Goal: Task Accomplishment & Management: Complete application form

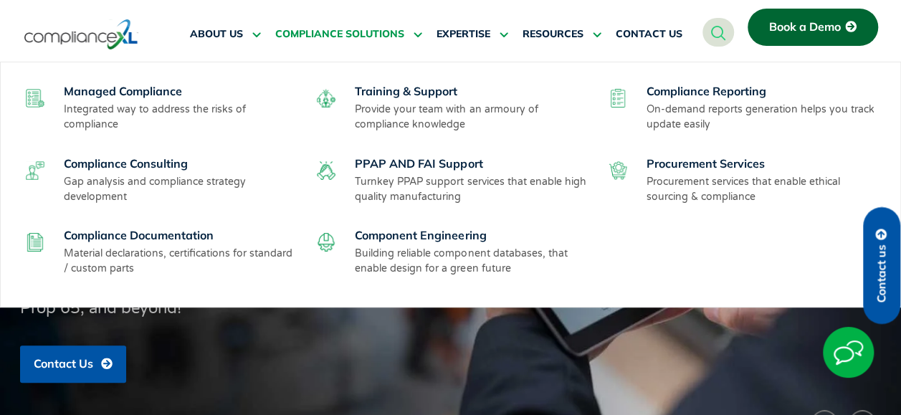
click at [403, 33] on span "COMPLIANCE SOLUTIONS" at bounding box center [339, 34] width 129 height 13
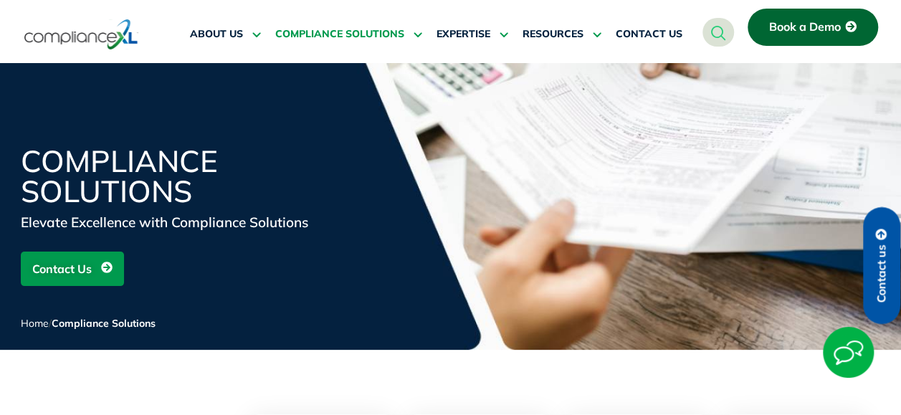
click at [105, 265] on icon at bounding box center [106, 267] width 11 height 11
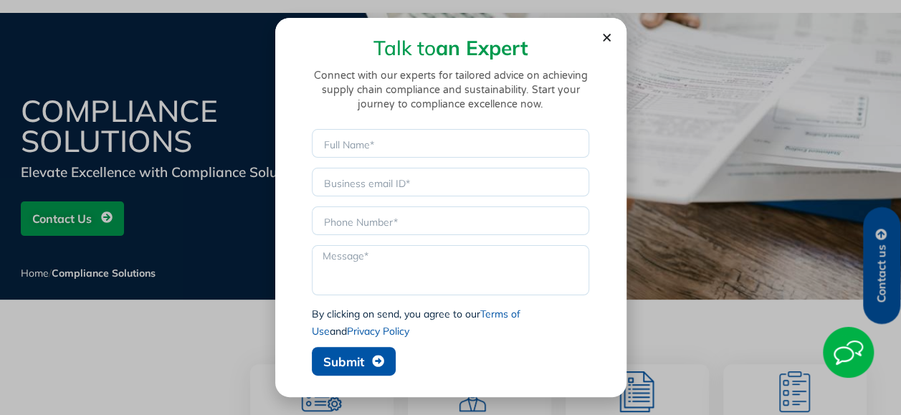
scroll to position [143, 0]
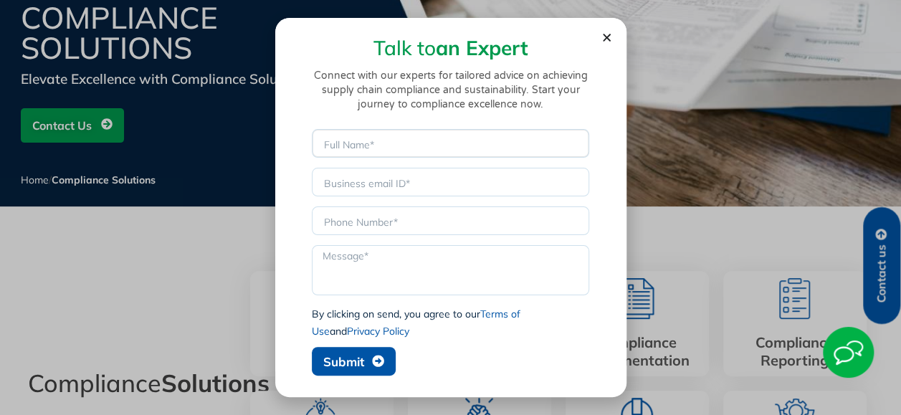
click at [351, 147] on input "Name" at bounding box center [451, 143] width 278 height 29
click at [363, 258] on textarea "Message" at bounding box center [451, 270] width 278 height 50
paste textarea "Hello. I am looking for RoHS compliance service support for a major compliance …"
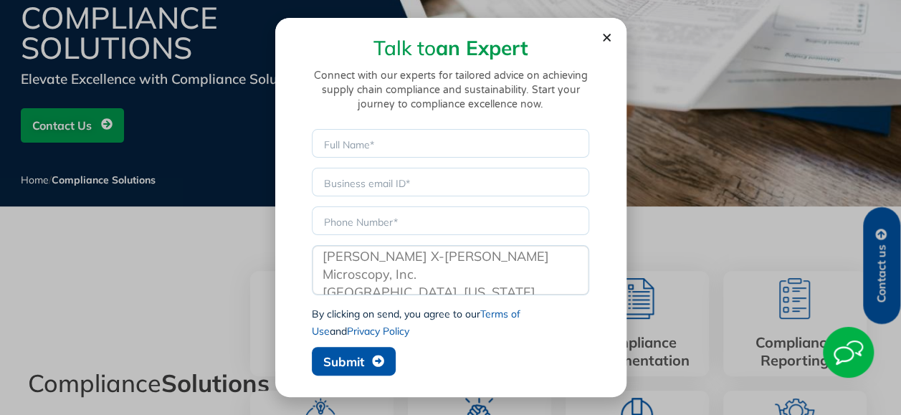
scroll to position [46, 0]
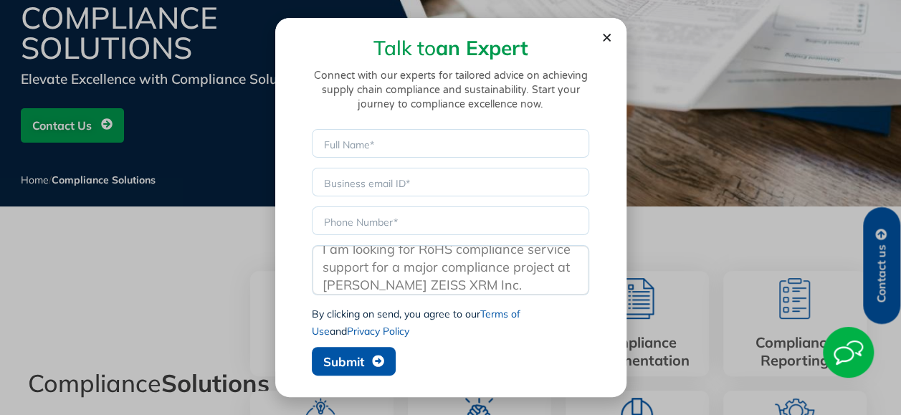
type textarea "Hello. I am looking for RoHS compliance service support for a major compliance …"
click at [393, 143] on input "Name" at bounding box center [451, 143] width 278 height 29
type input "p"
type input "Pawan Kumar"
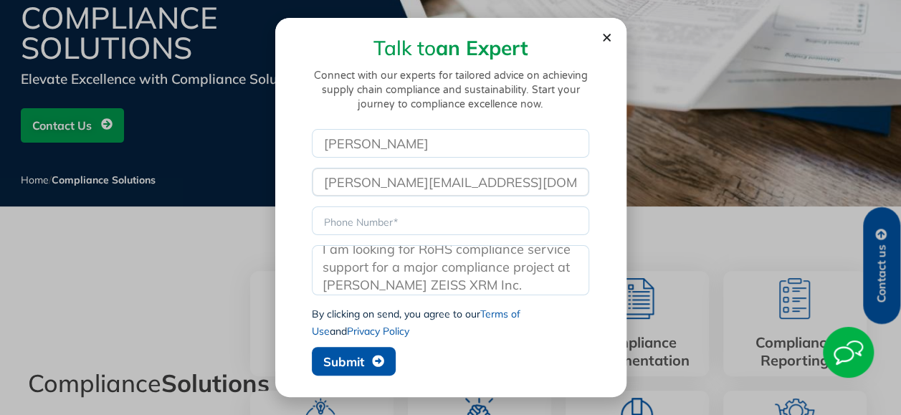
type input "fnu.pawan@zeiss.com"
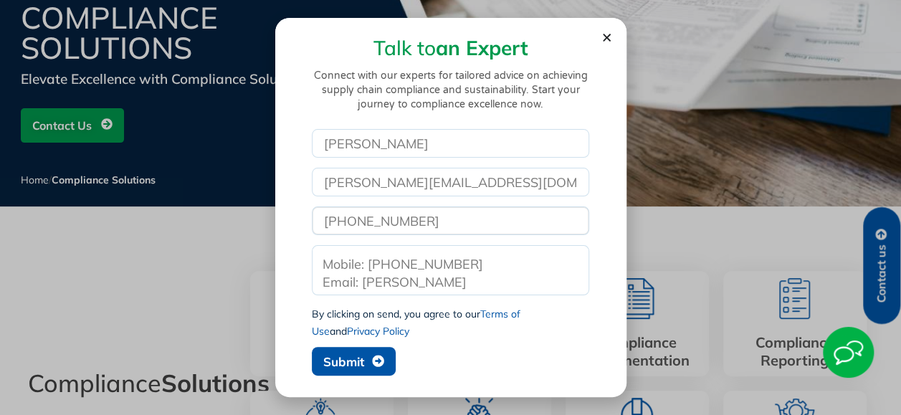
scroll to position [266, 0]
click at [349, 360] on span "Submit" at bounding box center [343, 362] width 41 height 12
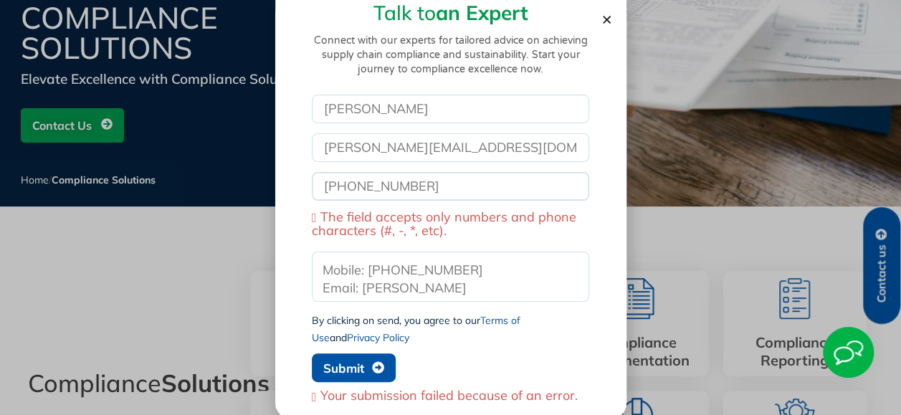
drag, startPoint x: 344, startPoint y: 184, endPoint x: 281, endPoint y: 186, distance: 63.2
click at [281, 186] on section "Talk to an Expert Connect with our experts for tailored advice on achieving sup…" at bounding box center [450, 200] width 351 height 435
type input "925-216-8978"
click at [314, 392] on div "Your submission failed because of an error." at bounding box center [451, 396] width 278 height 14
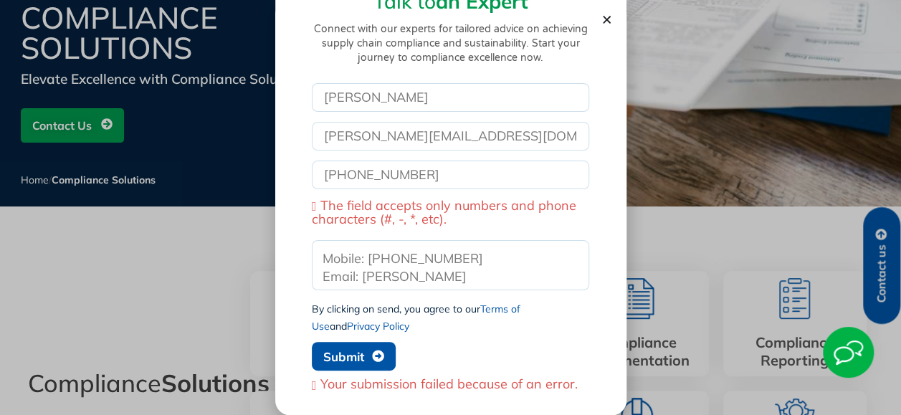
scroll to position [18, 0]
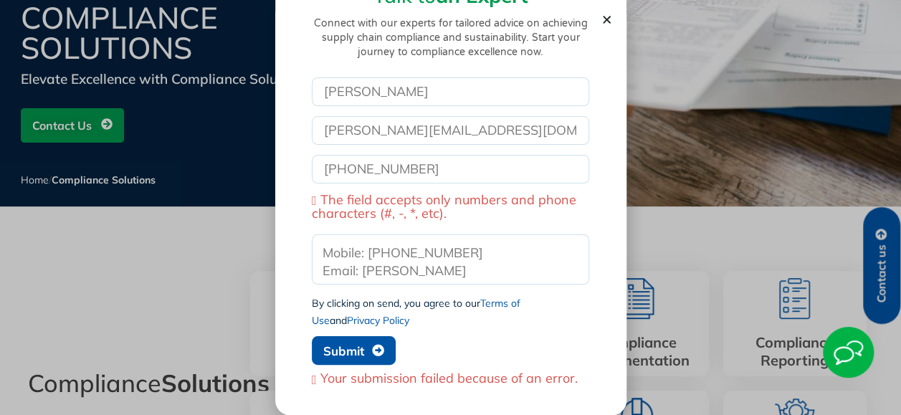
click at [354, 346] on span "Submit" at bounding box center [343, 351] width 41 height 12
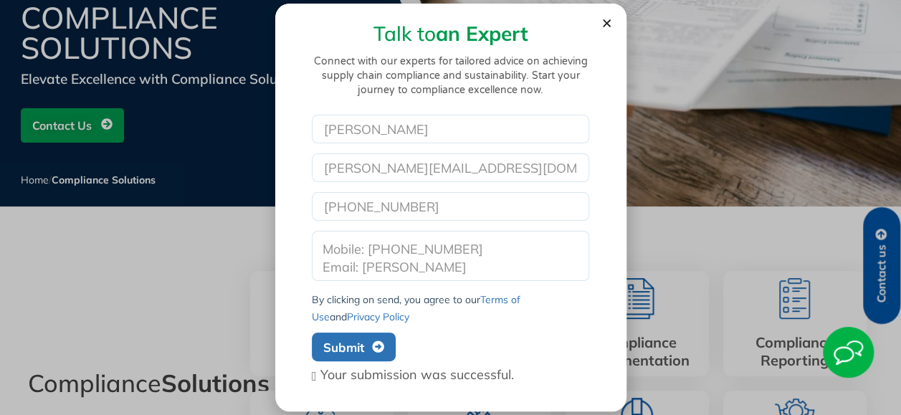
scroll to position [0, 0]
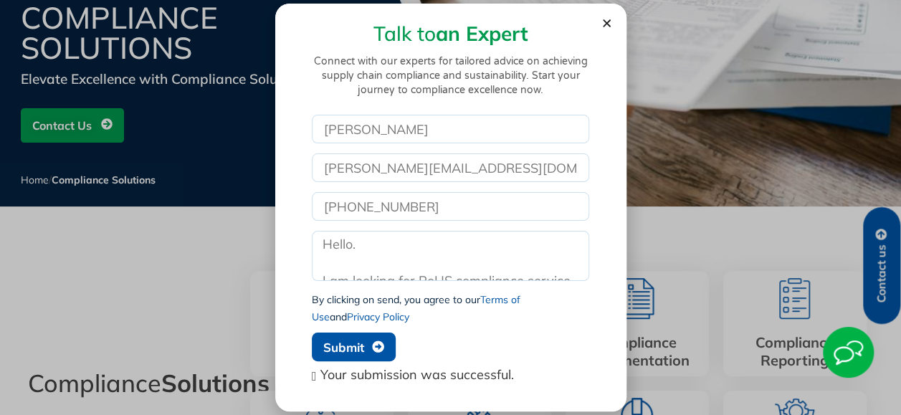
click at [607, 23] on use "Close" at bounding box center [607, 23] width 8 height 8
